Goal: Ask a question: Seek information or help from site administrators or community

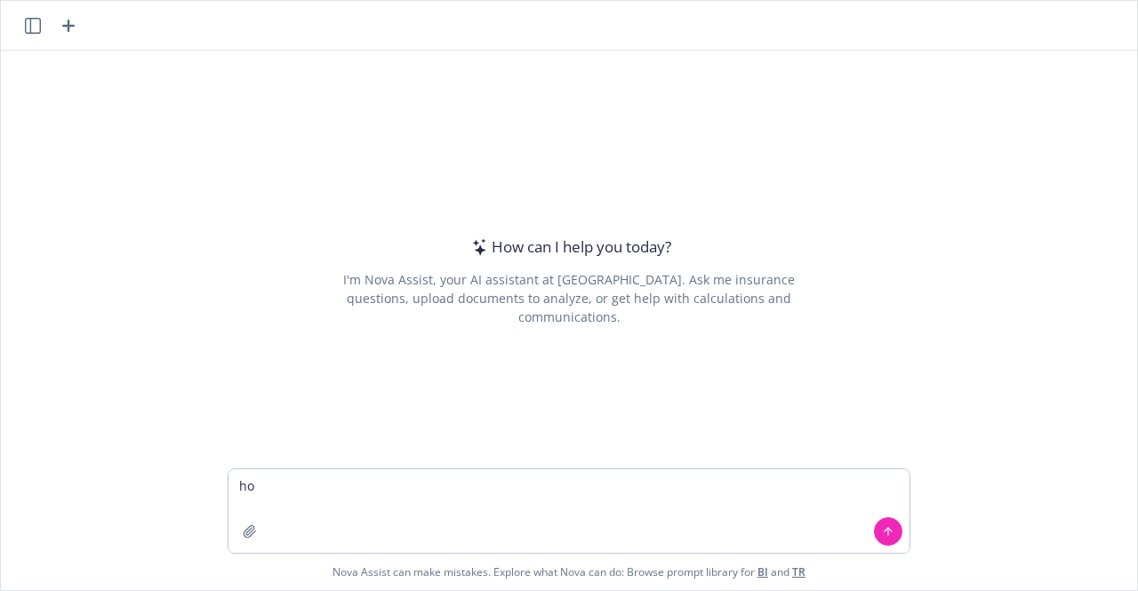
type textarea "h"
click at [439, 501] on textarea "what is the" at bounding box center [569, 511] width 681 height 84
type textarea "w"
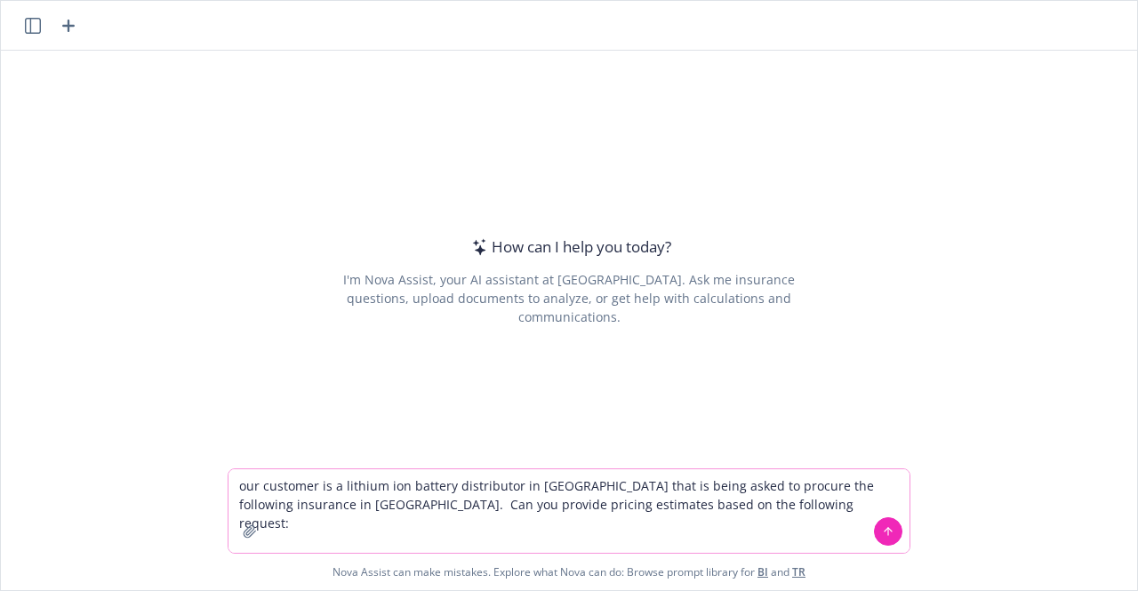
paste textarea "Lor ipsumdolorsi am consecte ad elitse doe temporin utlaboree dol magn aliquaen…"
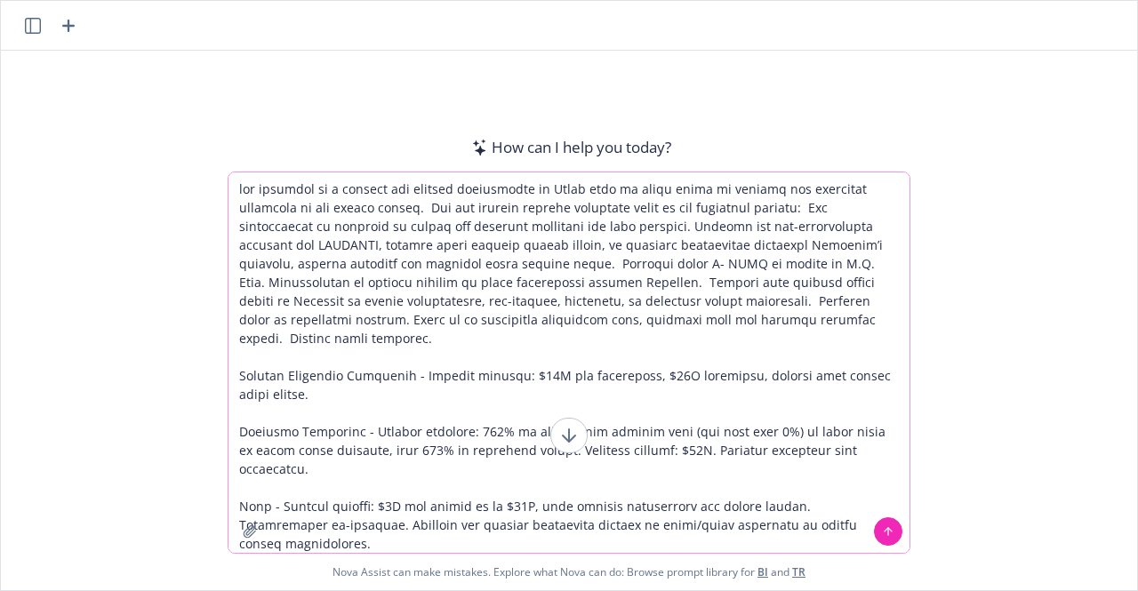
type textarea "lor ipsumdol si a consect adi elitsed doeiusmodte in Utlab etdo ma aliqu enima …"
click at [883, 533] on icon at bounding box center [888, 531] width 12 height 12
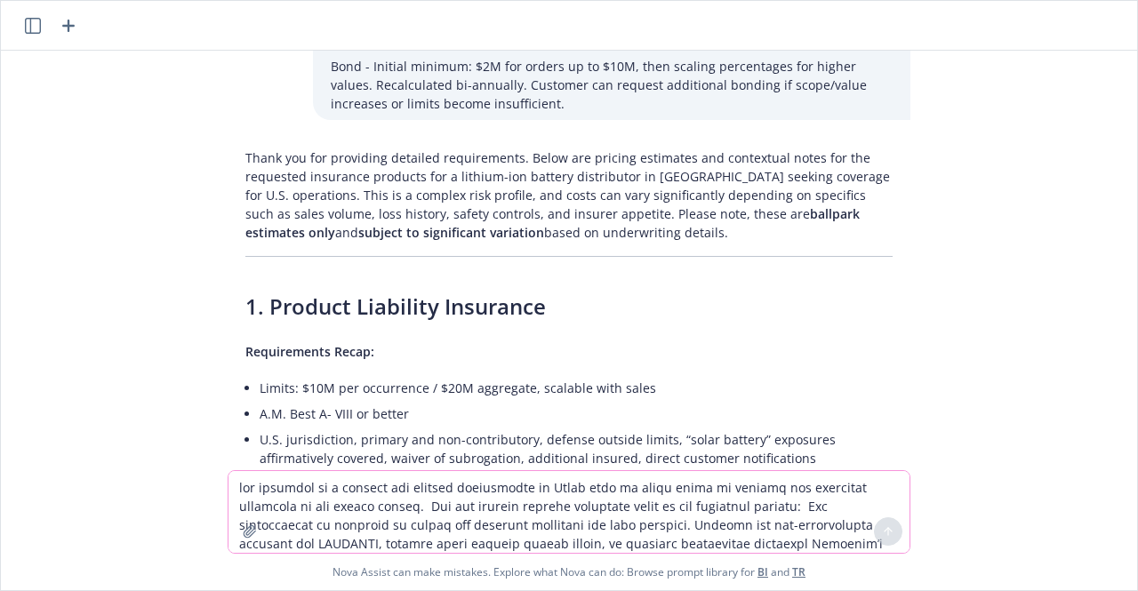
scroll to position [425, 0]
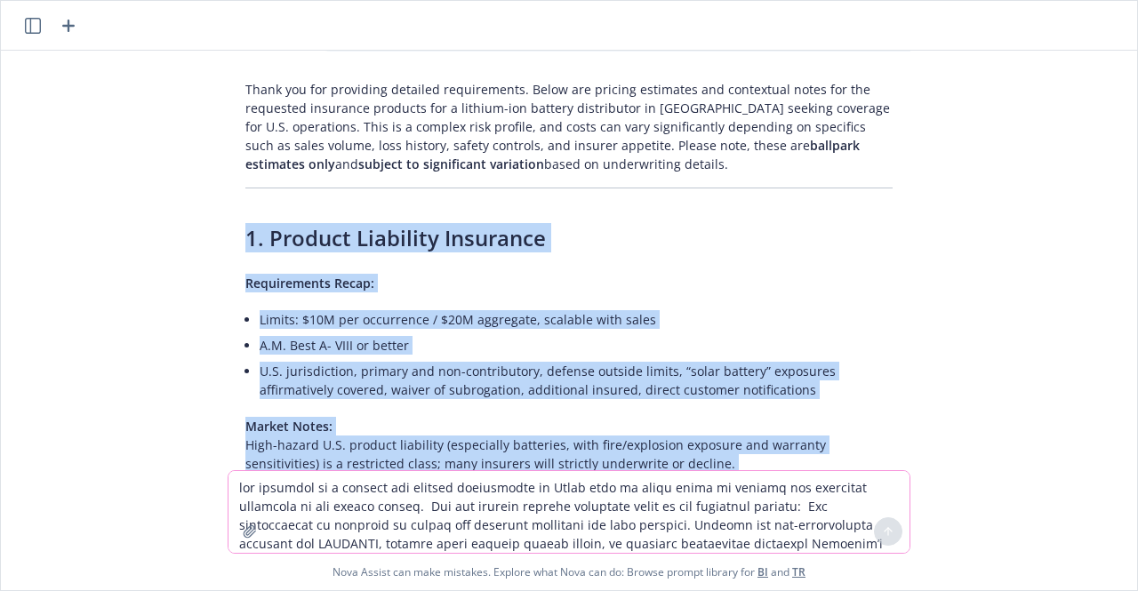
drag, startPoint x: 718, startPoint y: 408, endPoint x: 171, endPoint y: 213, distance: 581.6
click at [171, 213] on div "our customer is a lithium ion battery distributor in [GEOGRAPHIC_DATA] that is …" at bounding box center [569, 261] width 1136 height 420
copy div "5. Loremip Dolorsita Consectet Adipiscingel Seddo: Eiusmo: $91T inc utlaboreet …"
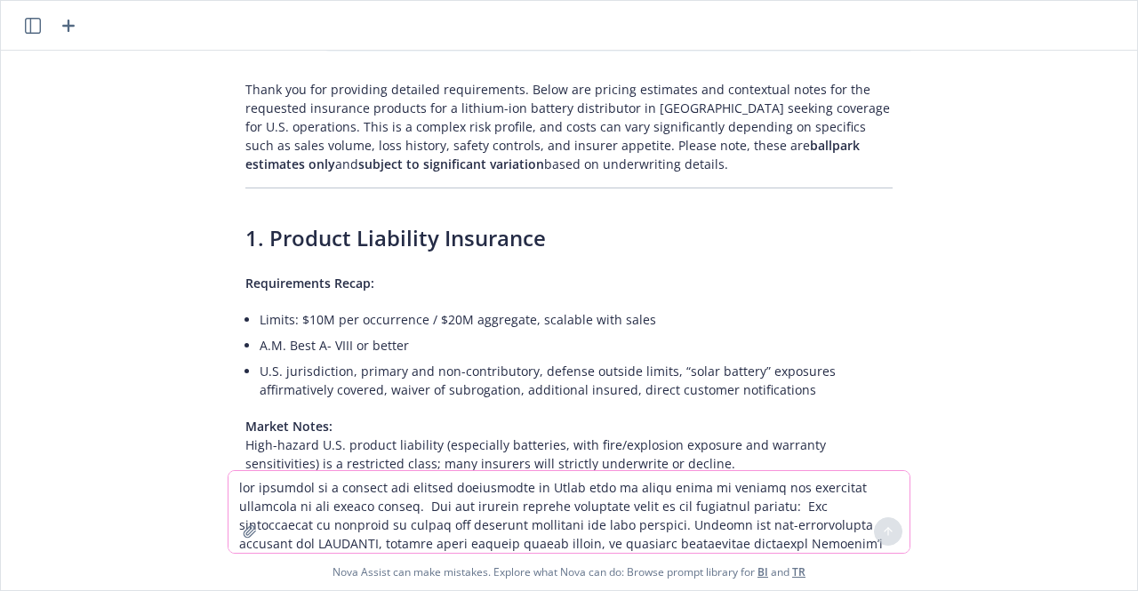
click at [336, 486] on textarea at bounding box center [569, 512] width 681 height 82
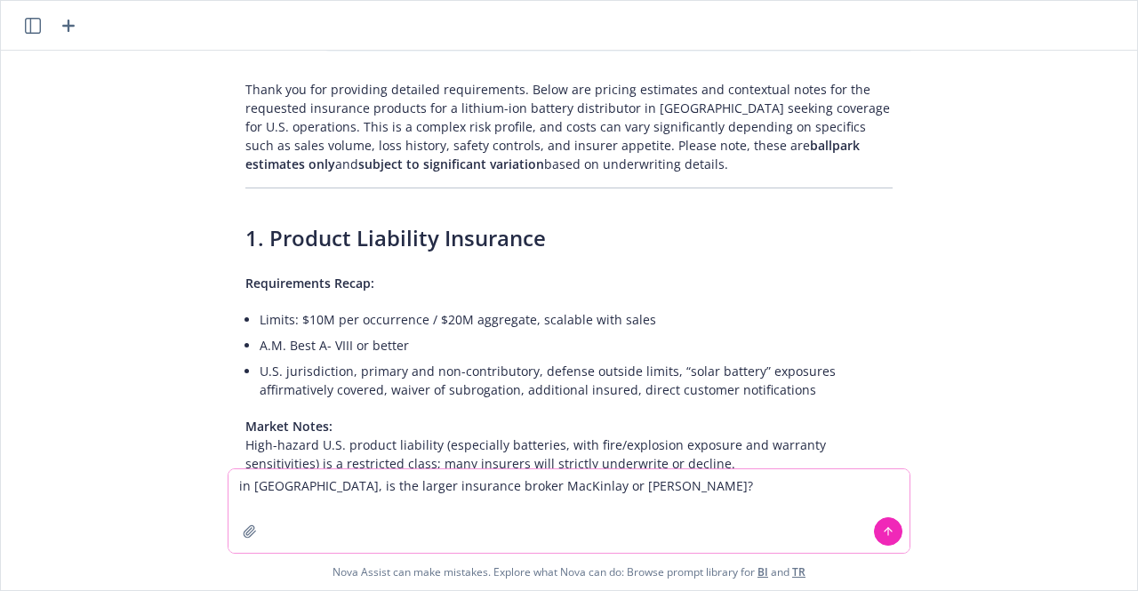
click at [583, 485] on textarea "in [GEOGRAPHIC_DATA], is the larger insurance broker MacKinlay or [PERSON_NAME]?" at bounding box center [569, 511] width 681 height 84
click at [597, 486] on textarea "in [GEOGRAPHIC_DATA], is the larger insurance broker MacKinlay or Makler?" at bounding box center [569, 511] width 681 height 84
click at [601, 486] on textarea "in [GEOGRAPHIC_DATA], is the larger insurance broker MacKinlay or Makler?" at bounding box center [569, 511] width 681 height 84
click at [653, 486] on textarea "in [GEOGRAPHIC_DATA], is the larger insurance broker MacKinlay or [PERSON_NAME]?" at bounding box center [569, 511] width 681 height 84
type textarea "in [GEOGRAPHIC_DATA], is the larger insurance broker MacKinlay or [PERSON_NAME]…"
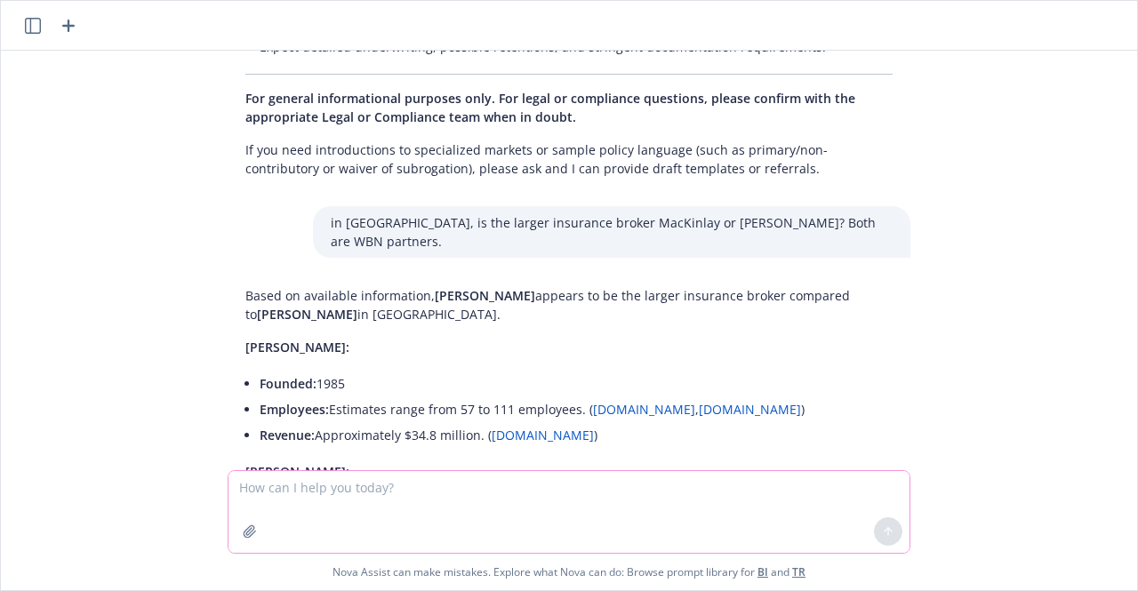
scroll to position [2450, 0]
